Goal: Task Accomplishment & Management: Manage account settings

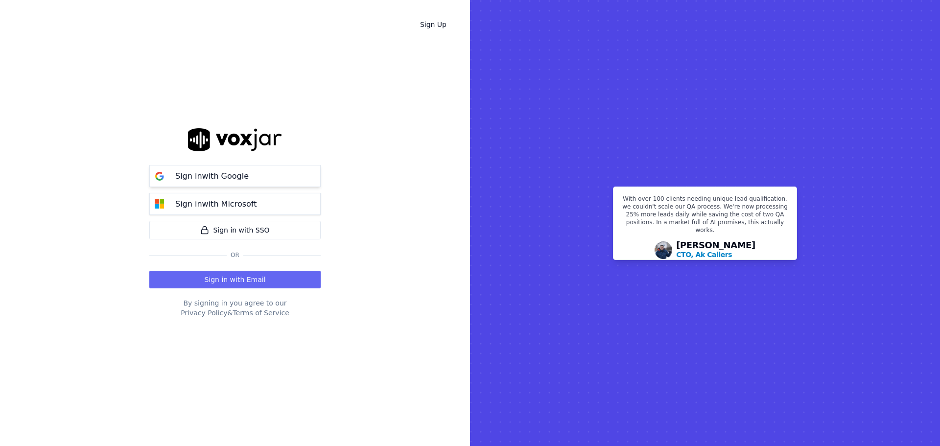
click at [236, 172] on p "Sign in with Google" at bounding box center [211, 176] width 73 height 12
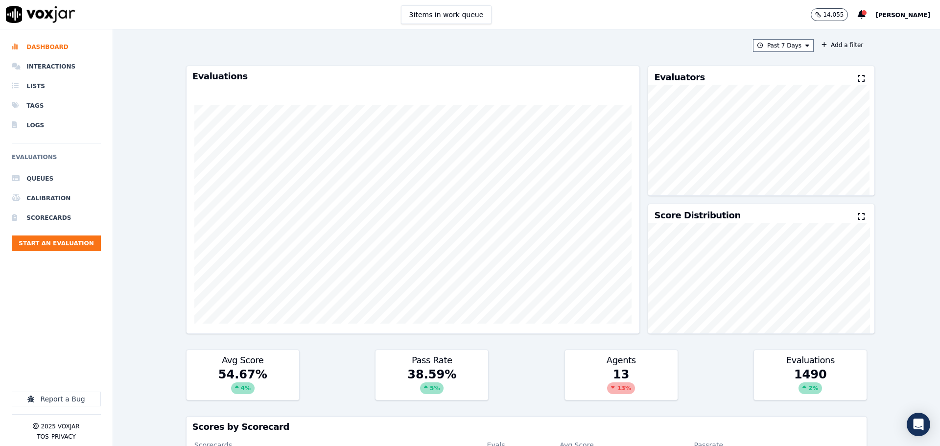
click at [888, 12] on span "[PERSON_NAME]" at bounding box center [903, 15] width 55 height 7
click at [871, 33] on div "Settings" at bounding box center [881, 33] width 105 height 16
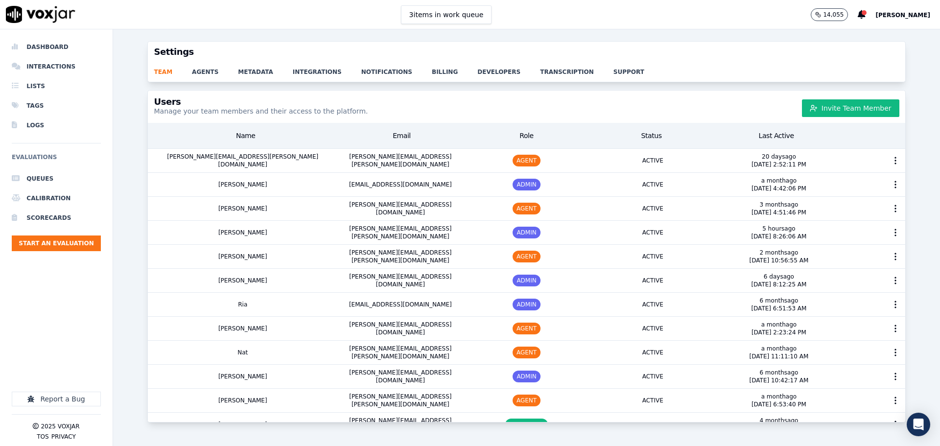
click at [759, 134] on div "Last Active" at bounding box center [776, 136] width 125 height 18
click at [891, 158] on icon "button" at bounding box center [896, 161] width 10 height 10
click at [866, 225] on div "Delete User" at bounding box center [877, 230] width 68 height 16
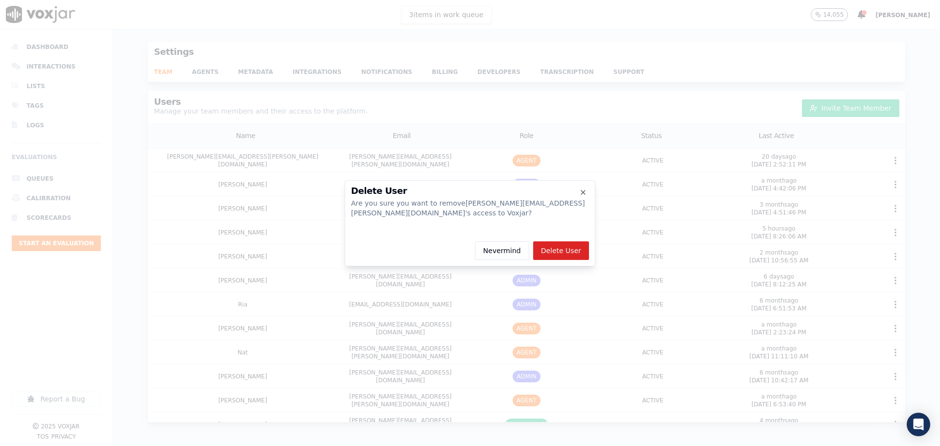
click at [574, 252] on button "Delete User" at bounding box center [561, 250] width 56 height 19
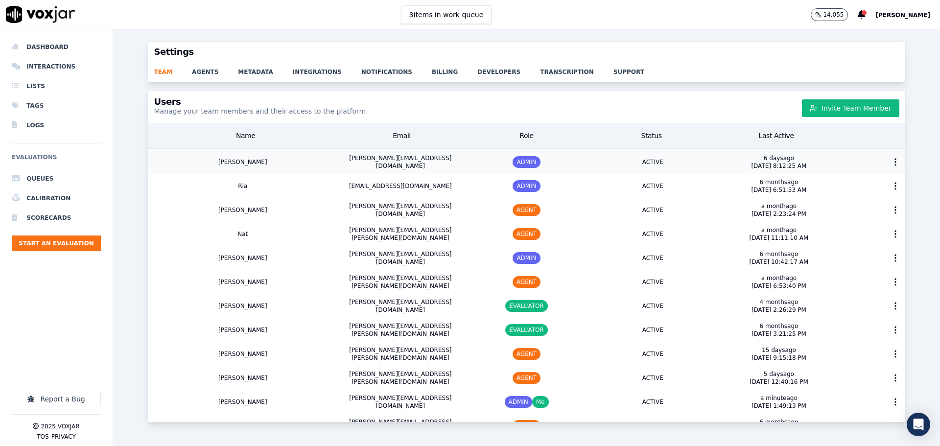
scroll to position [98, 0]
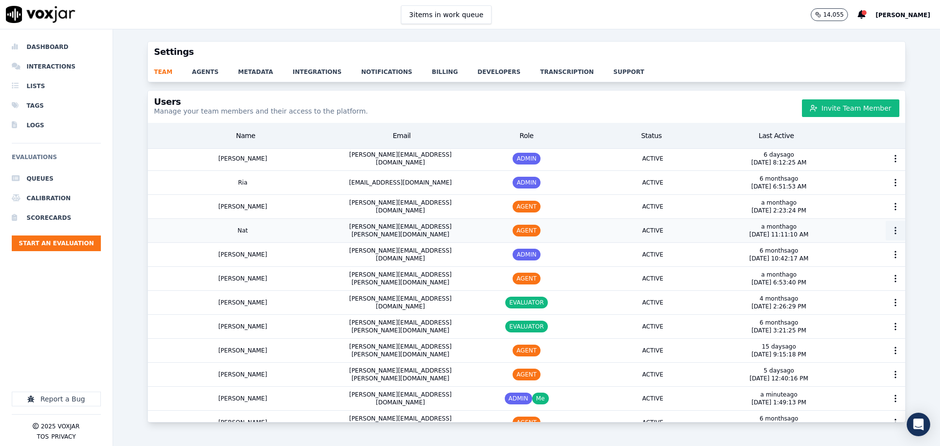
click at [891, 230] on icon "button" at bounding box center [896, 231] width 10 height 10
click at [861, 302] on div "Delete User" at bounding box center [877, 300] width 68 height 16
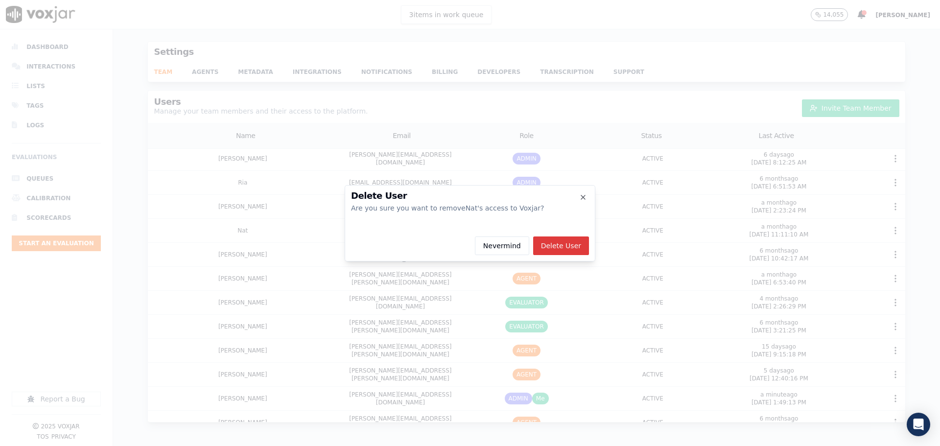
click at [570, 245] on button "Delete User" at bounding box center [561, 246] width 56 height 19
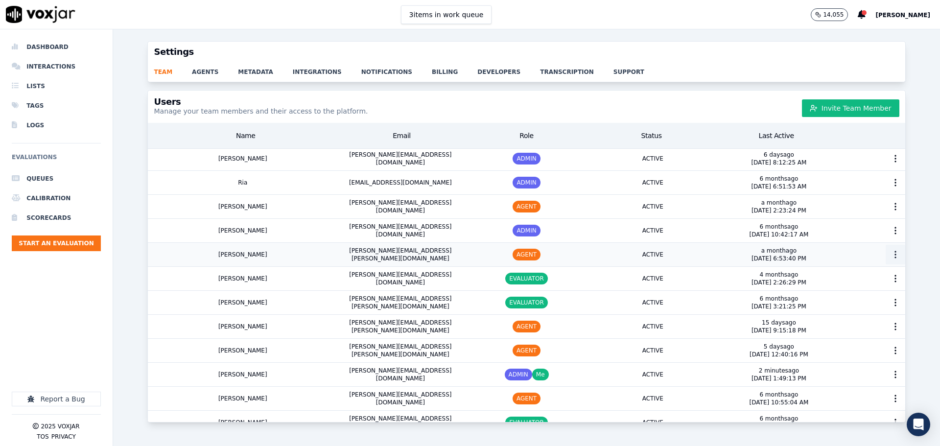
click at [895, 255] on circle "button" at bounding box center [895, 254] width 1 height 1
click at [861, 320] on div "Delete User" at bounding box center [877, 324] width 68 height 16
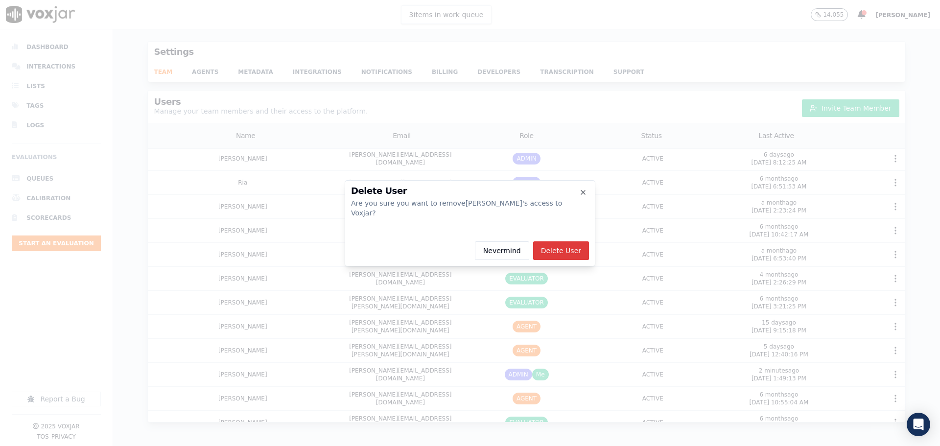
click at [568, 246] on button "Delete User" at bounding box center [561, 250] width 56 height 19
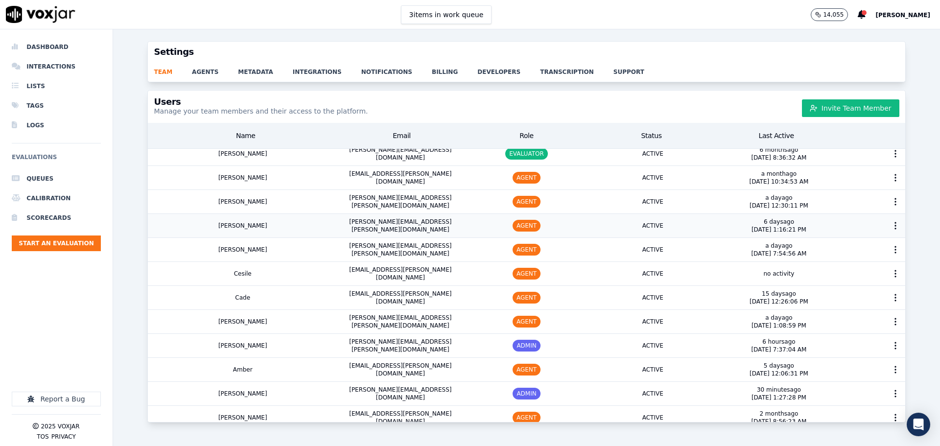
scroll to position [392, 0]
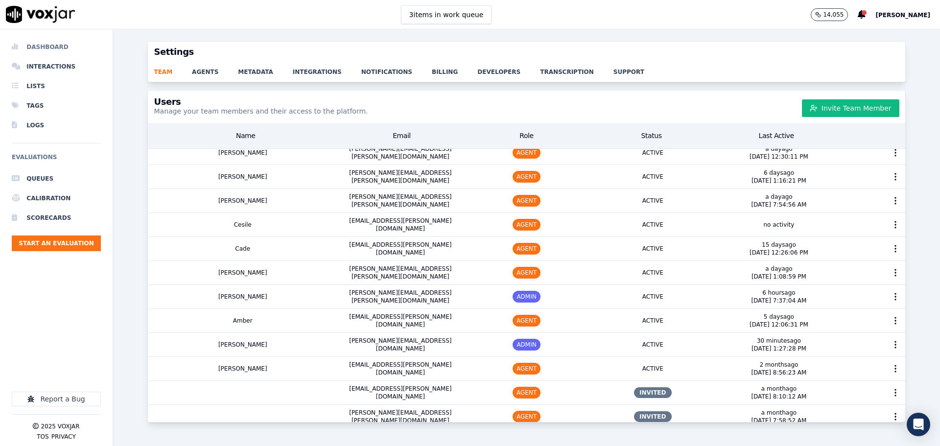
click at [46, 48] on li "Dashboard" at bounding box center [56, 47] width 89 height 20
